Goal: Information Seeking & Learning: Learn about a topic

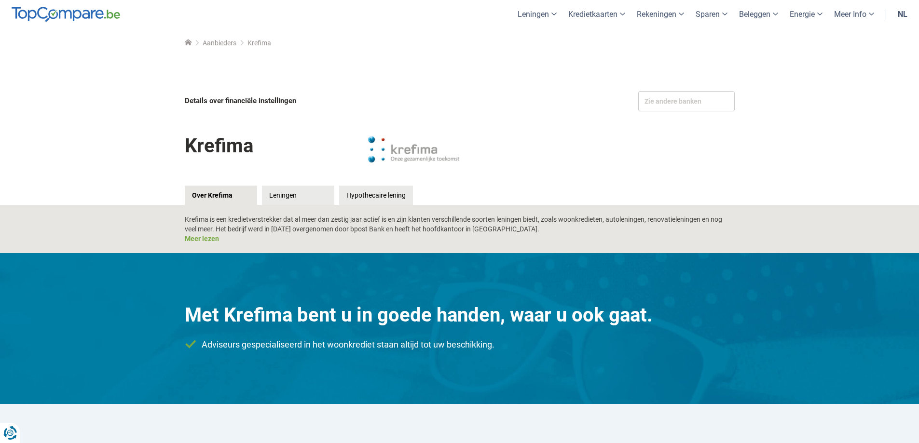
click at [286, 205] on div "Krefima is een kredietverstrekker dat al meer dan zestig jaar actief is en zijn…" at bounding box center [459, 229] width 919 height 48
click at [285, 201] on link "Leningen" at bounding box center [298, 195] width 72 height 19
click at [286, 197] on link "Leningen" at bounding box center [298, 195] width 72 height 19
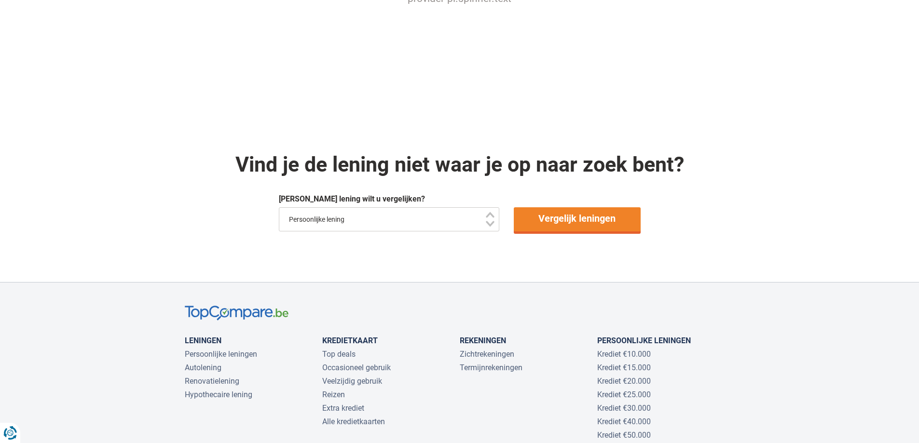
scroll to position [482, 0]
